Goal: Task Accomplishment & Management: Complete application form

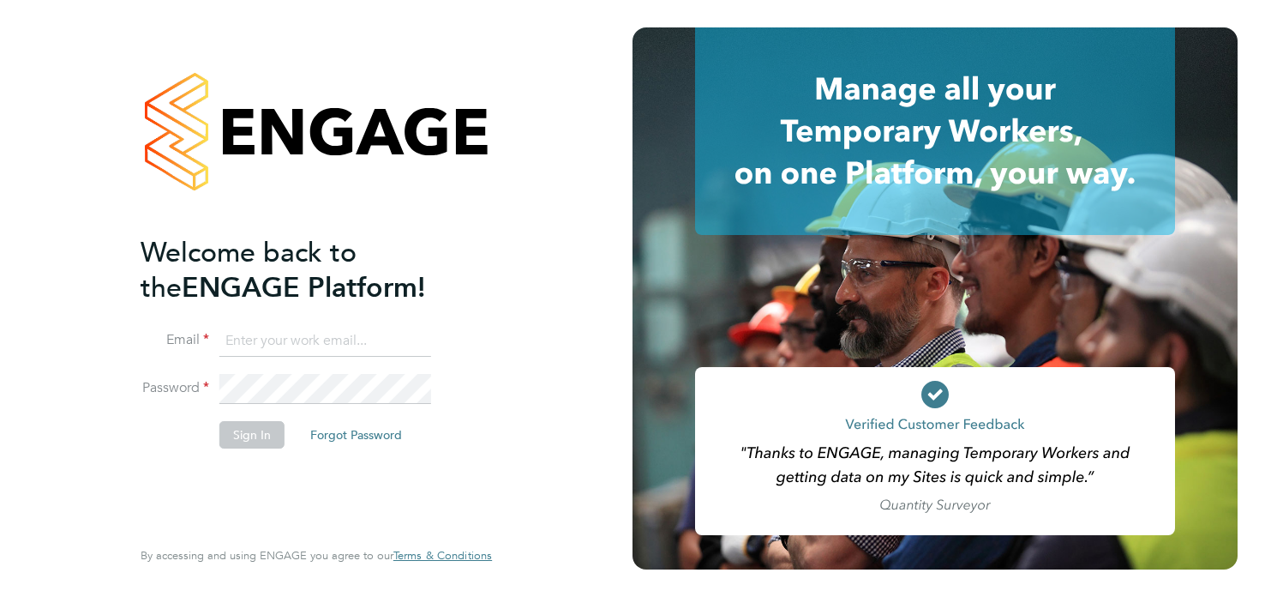
type input "stretchtastic@googlemail.com"
click at [249, 439] on button "Sign In" at bounding box center [251, 434] width 65 height 27
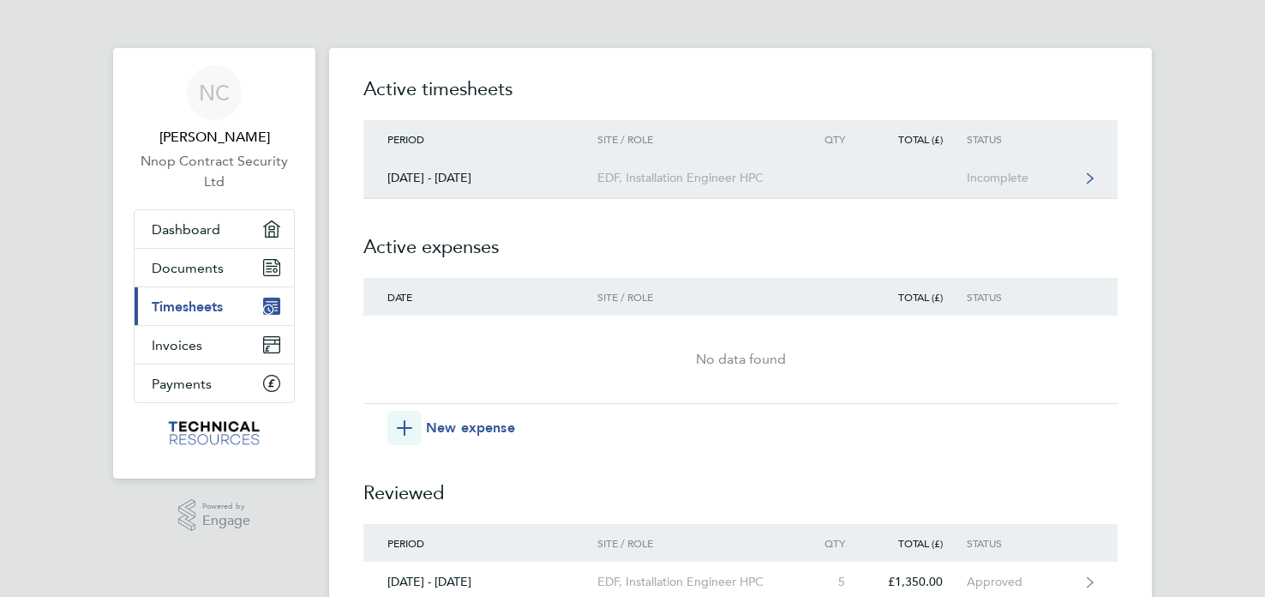
click at [993, 177] on div "Incomplete" at bounding box center [1019, 178] width 105 height 15
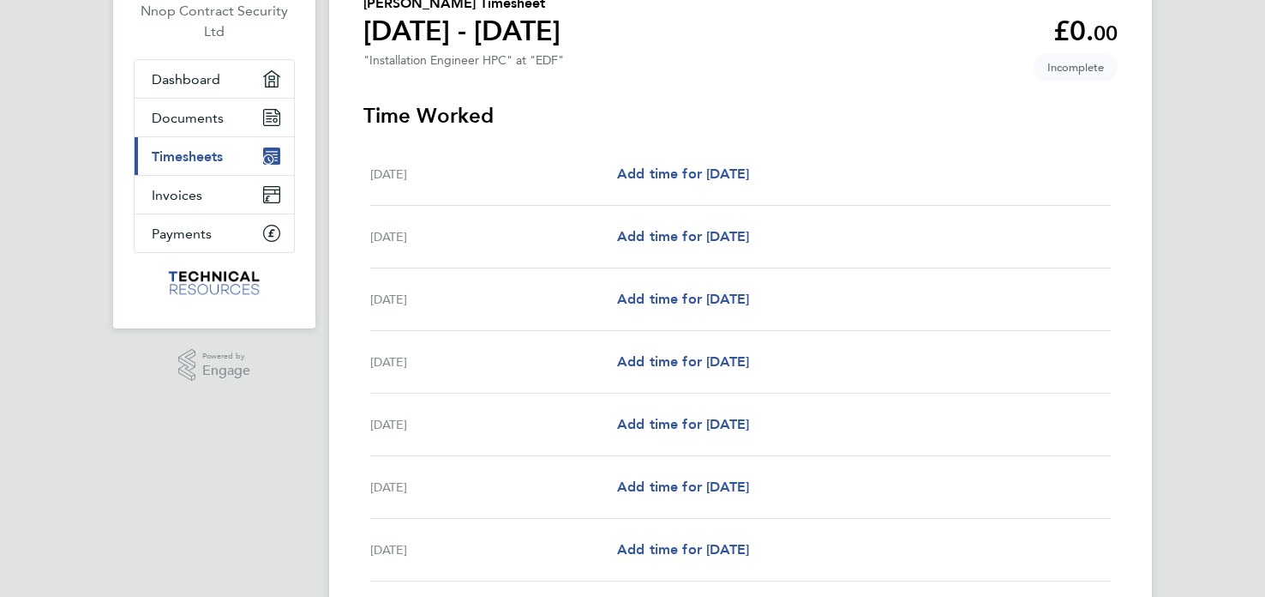
scroll to position [105, 0]
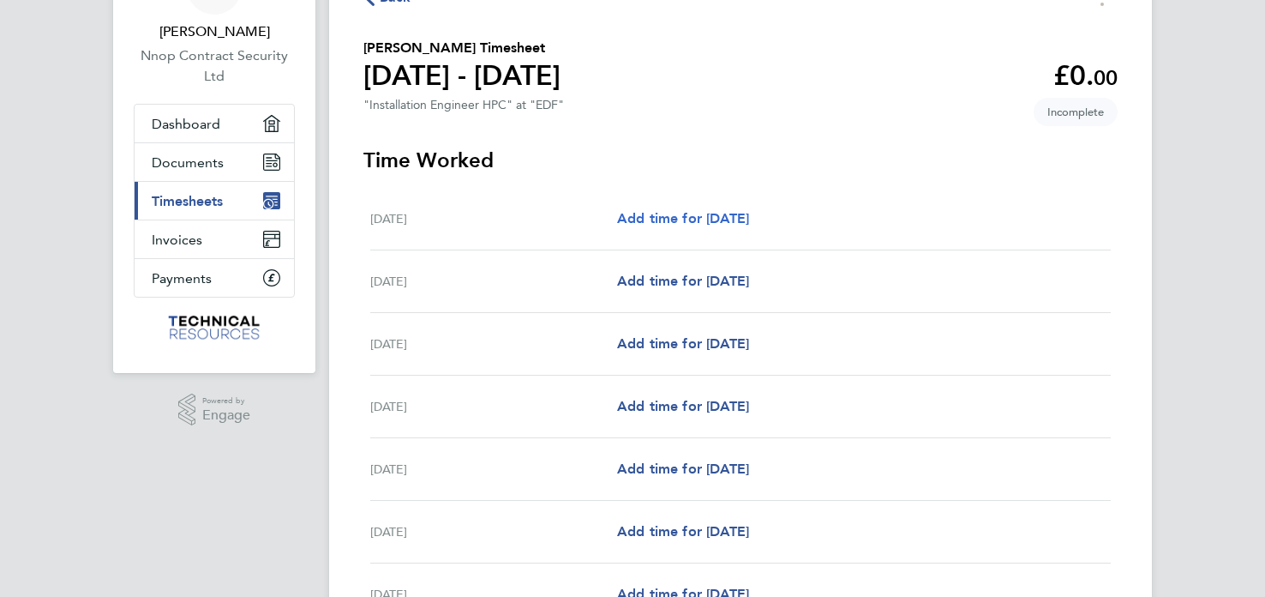
click at [685, 222] on span "Add time for [DATE]" at bounding box center [683, 218] width 132 height 16
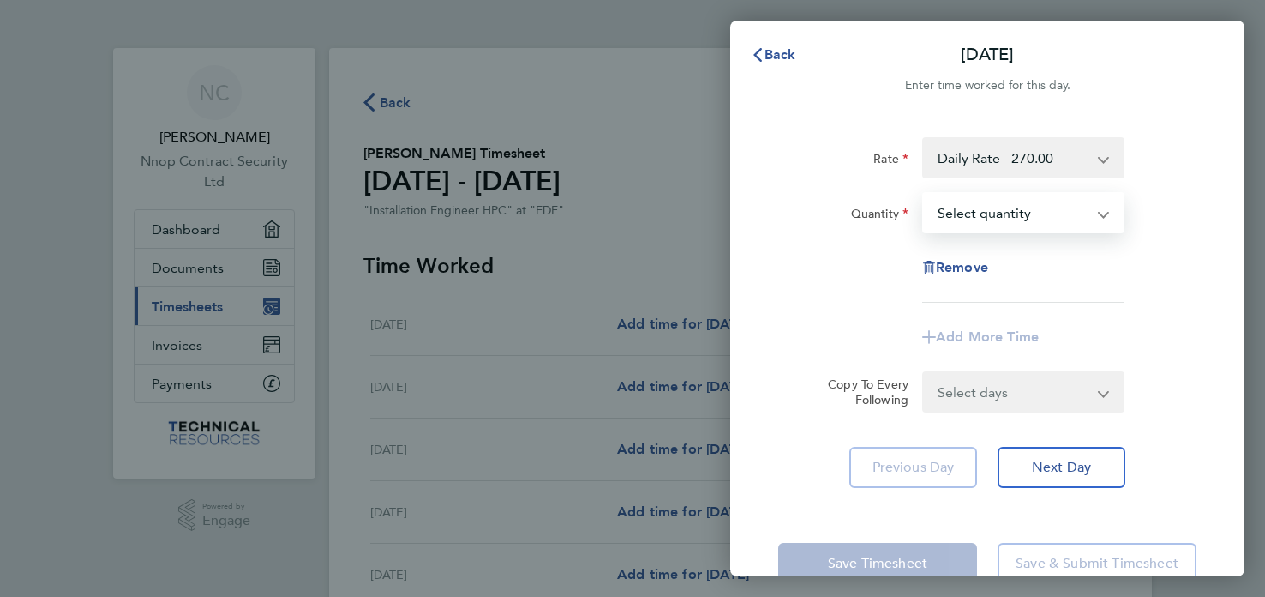
click at [1101, 215] on select "Select quantity 0.5 1" at bounding box center [1013, 213] width 178 height 38
click at [1154, 210] on div "Quantity Select quantity 0.5 1" at bounding box center [987, 212] width 432 height 41
click at [1101, 157] on select "Daily Rate - 270.00 Weekends - 50.63 Overtime - 33.75" at bounding box center [1013, 158] width 178 height 38
click at [1170, 157] on div "Rate Daily Rate - 270.00 Weekends - 50.63 Overtime - 33.75" at bounding box center [987, 157] width 432 height 41
click at [1104, 392] on app-icon-cross-button at bounding box center [1114, 392] width 21 height 38
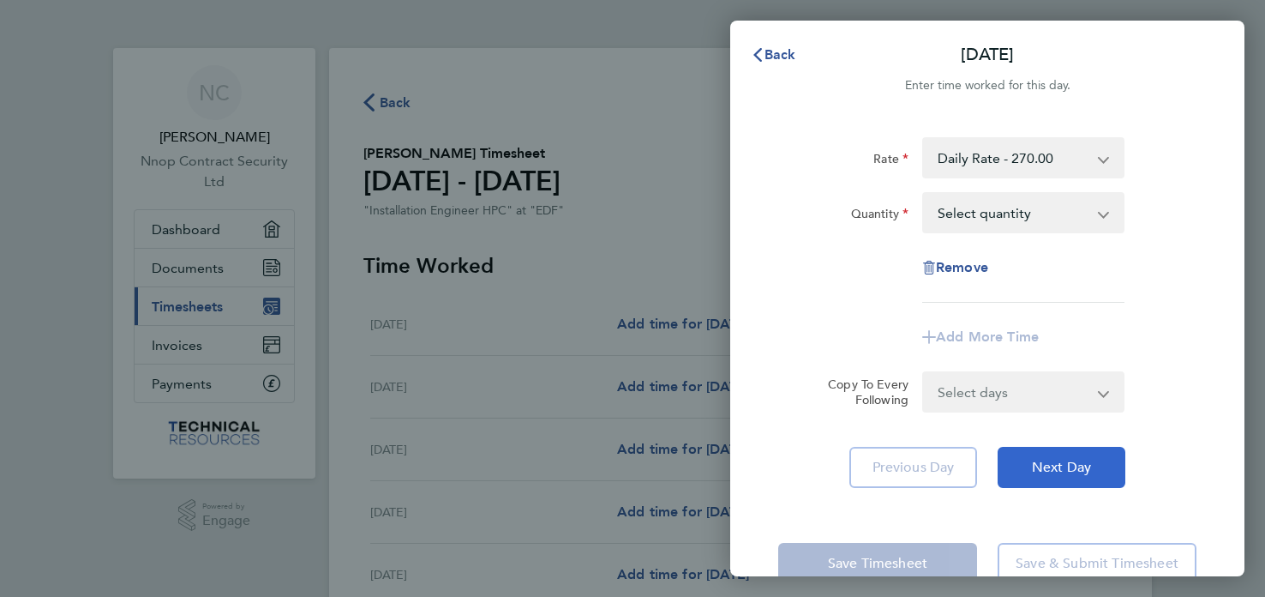
click at [1034, 466] on span "Next Day" at bounding box center [1061, 467] width 59 height 17
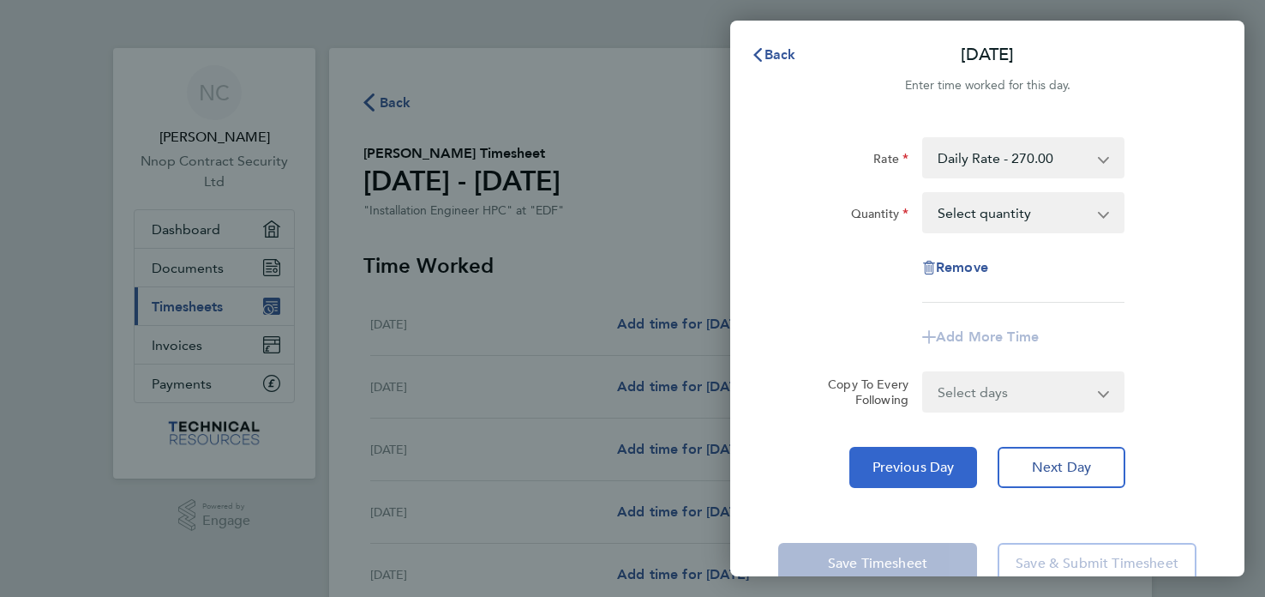
click at [920, 465] on span "Previous Day" at bounding box center [914, 467] width 82 height 17
click at [947, 273] on span "Remove" at bounding box center [962, 267] width 52 height 16
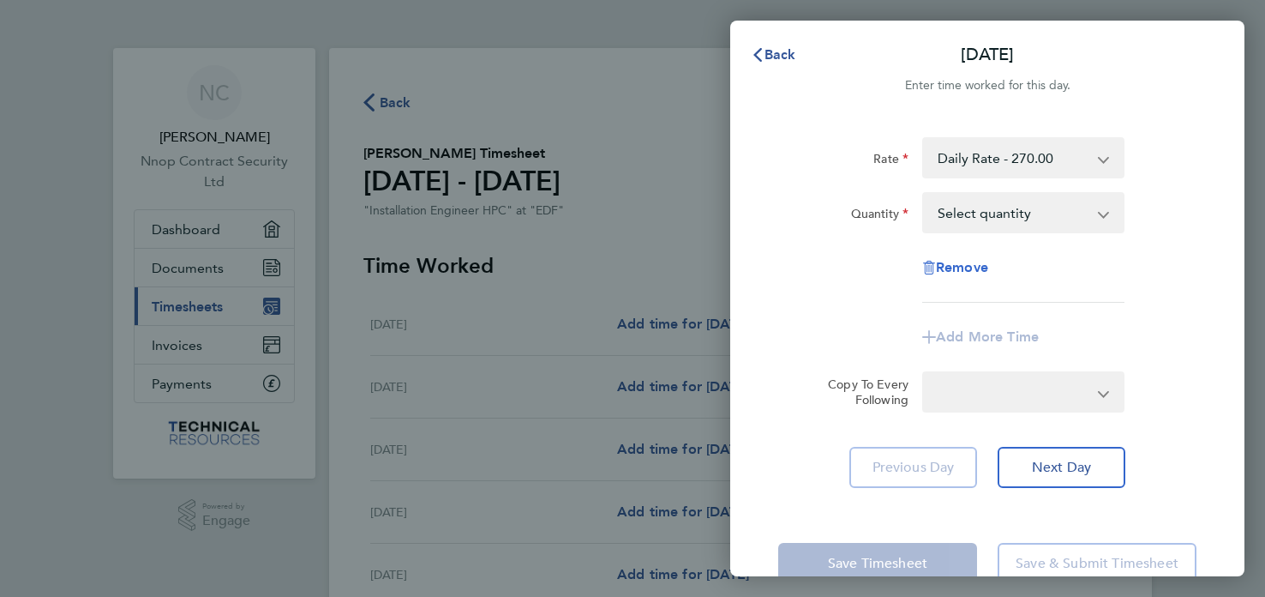
select select "null"
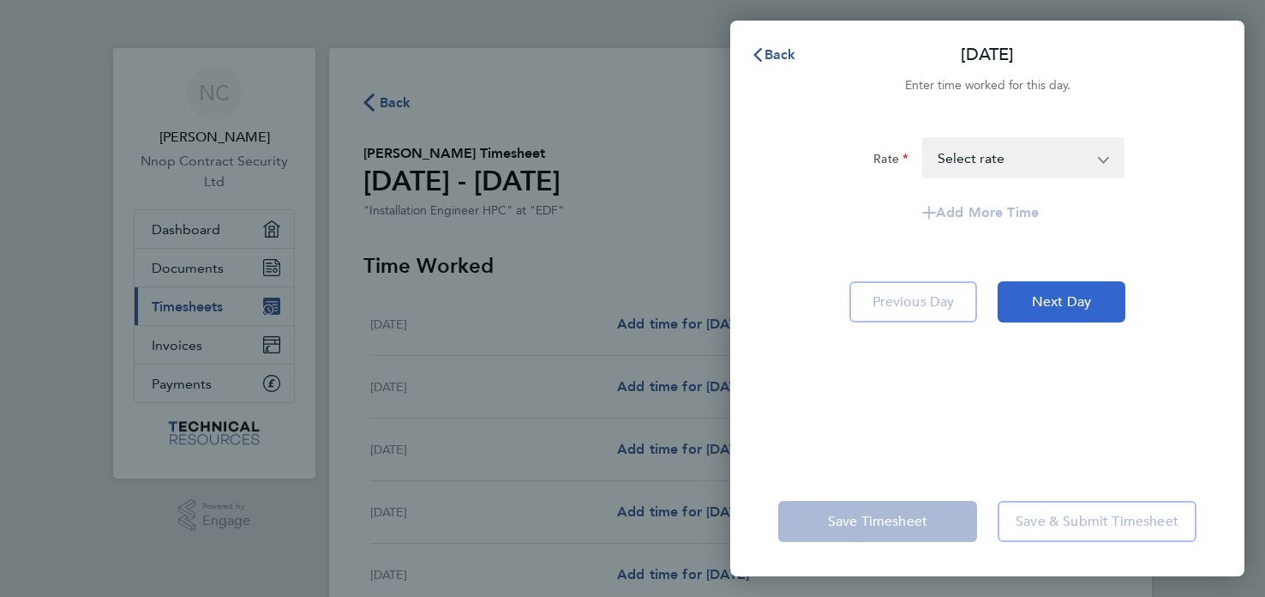
click at [1055, 293] on span "Next Day" at bounding box center [1061, 301] width 59 height 17
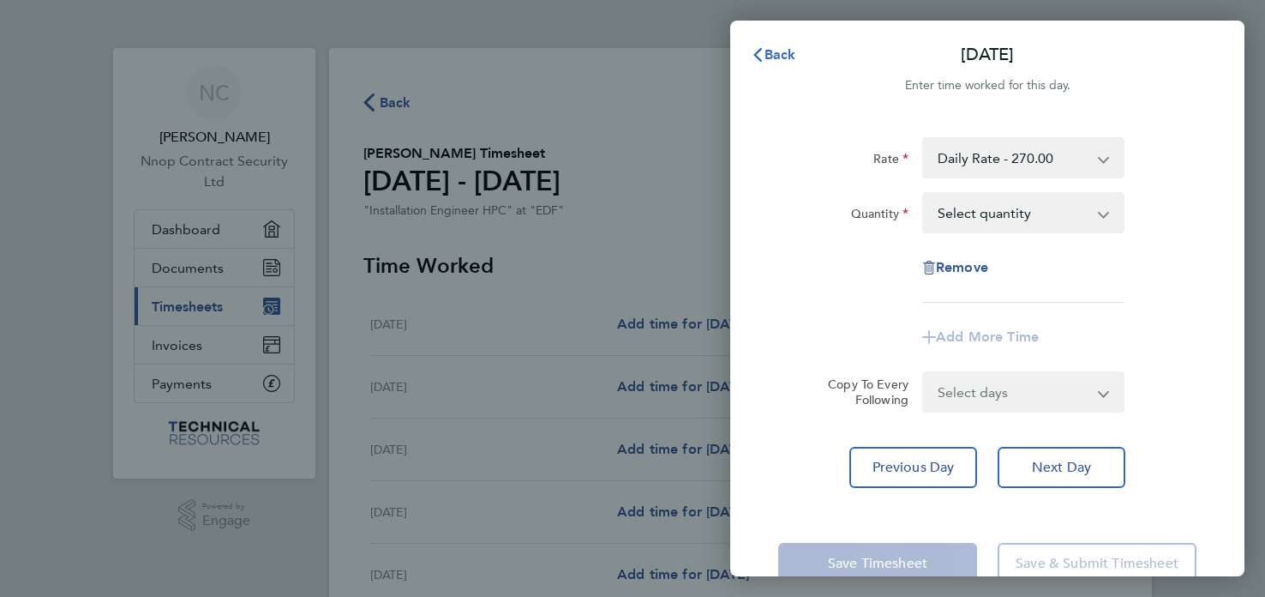
click at [768, 51] on span "Back" at bounding box center [781, 54] width 32 height 16
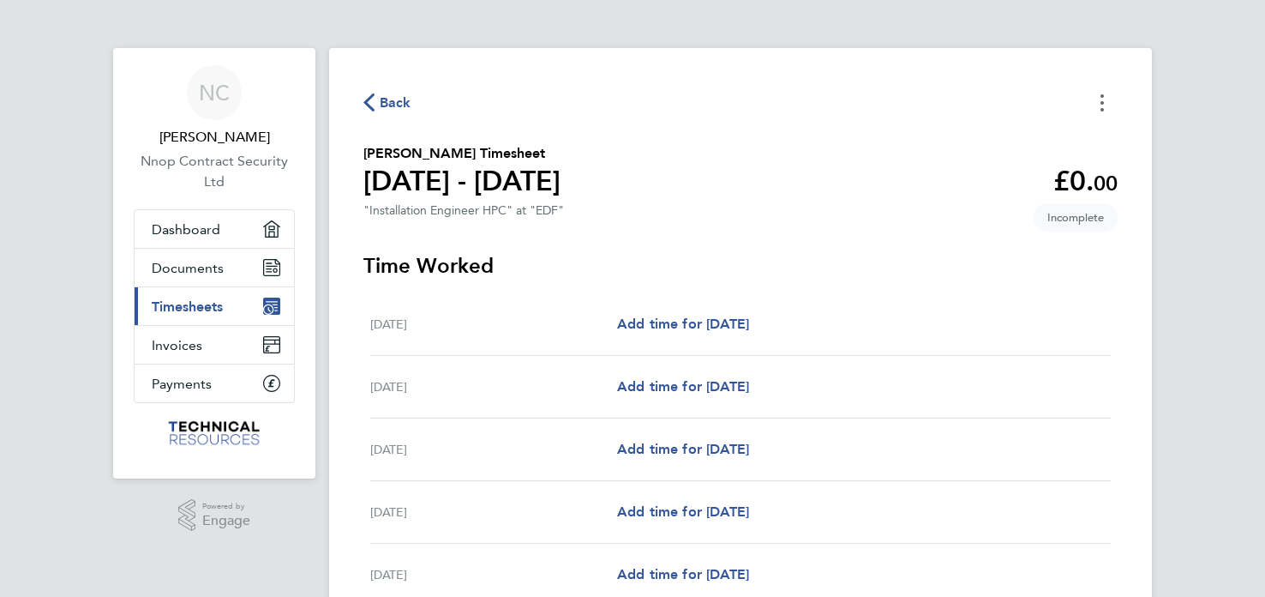
click at [1104, 105] on button "Timesheets Menu" at bounding box center [1102, 102] width 31 height 27
click at [972, 135] on button "Mark as absent" at bounding box center [1015, 140] width 206 height 34
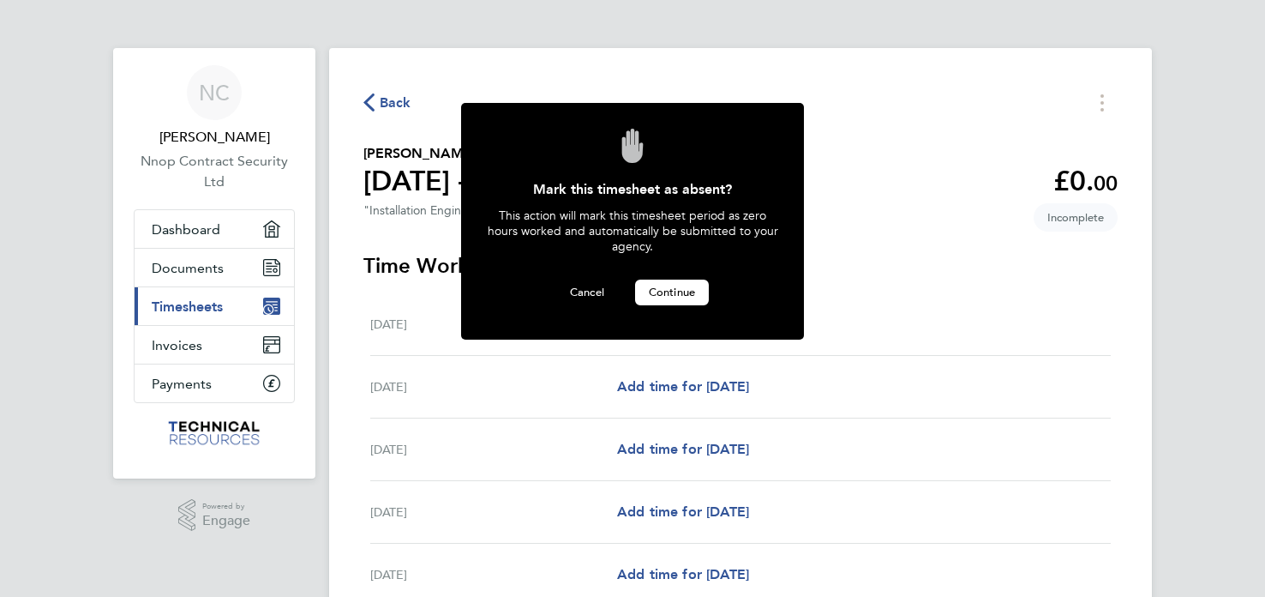
click at [673, 291] on span "Continue" at bounding box center [672, 292] width 46 height 15
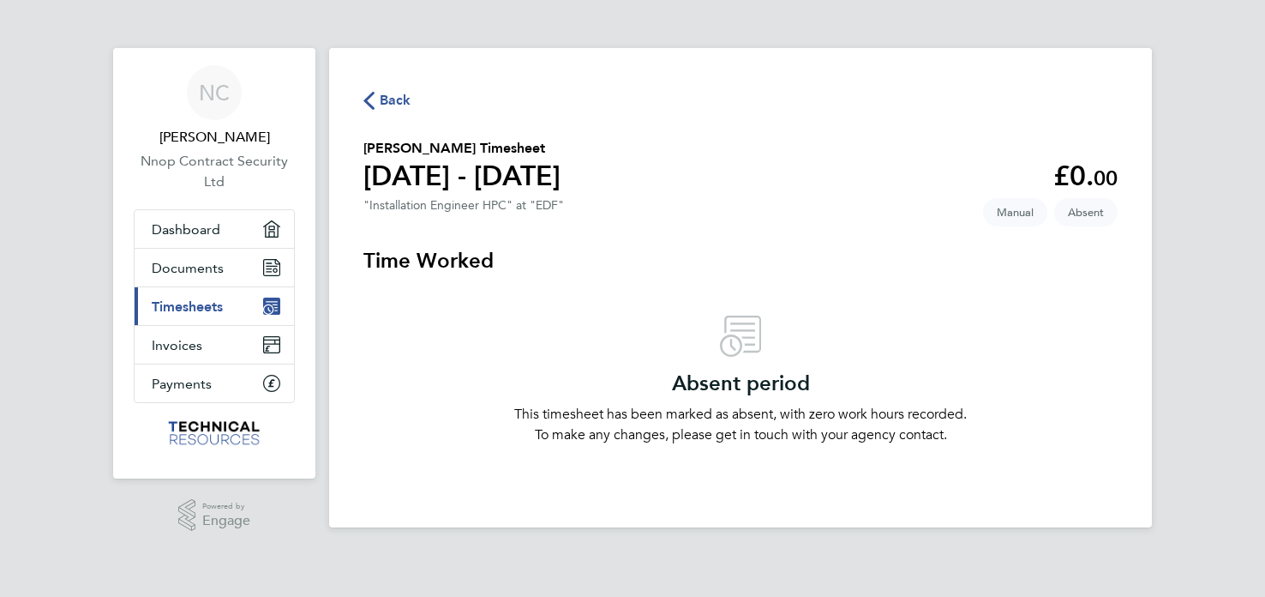
click at [369, 99] on icon "button" at bounding box center [368, 101] width 11 height 18
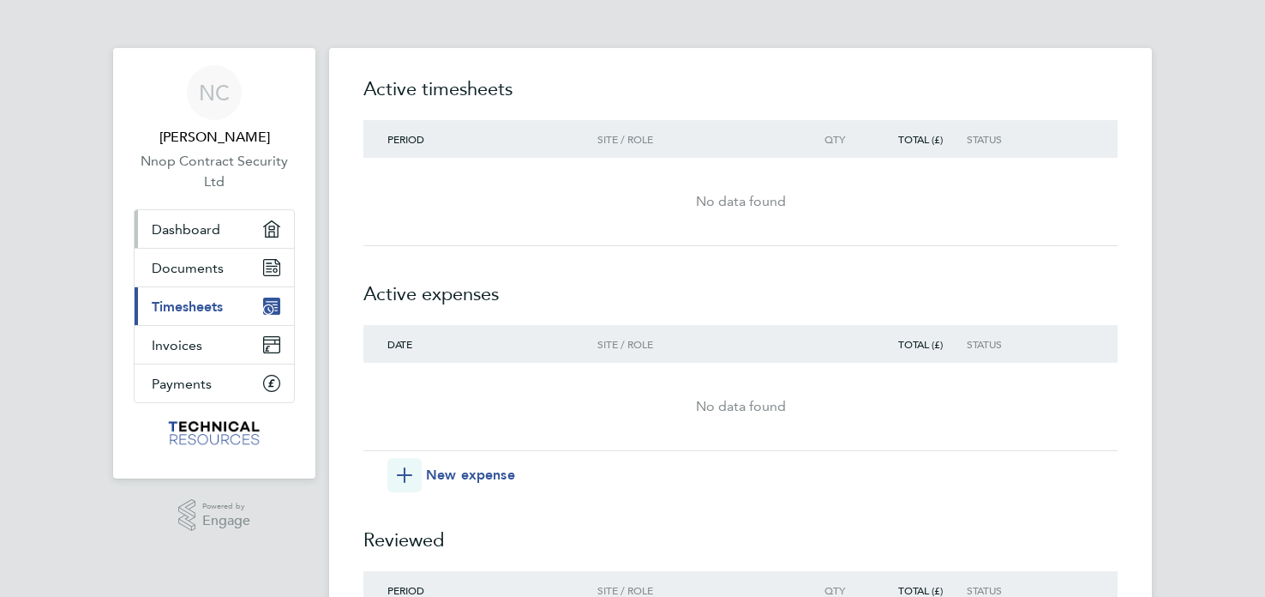
click at [176, 226] on span "Dashboard" at bounding box center [186, 229] width 69 height 16
